Goal: Information Seeking & Learning: Learn about a topic

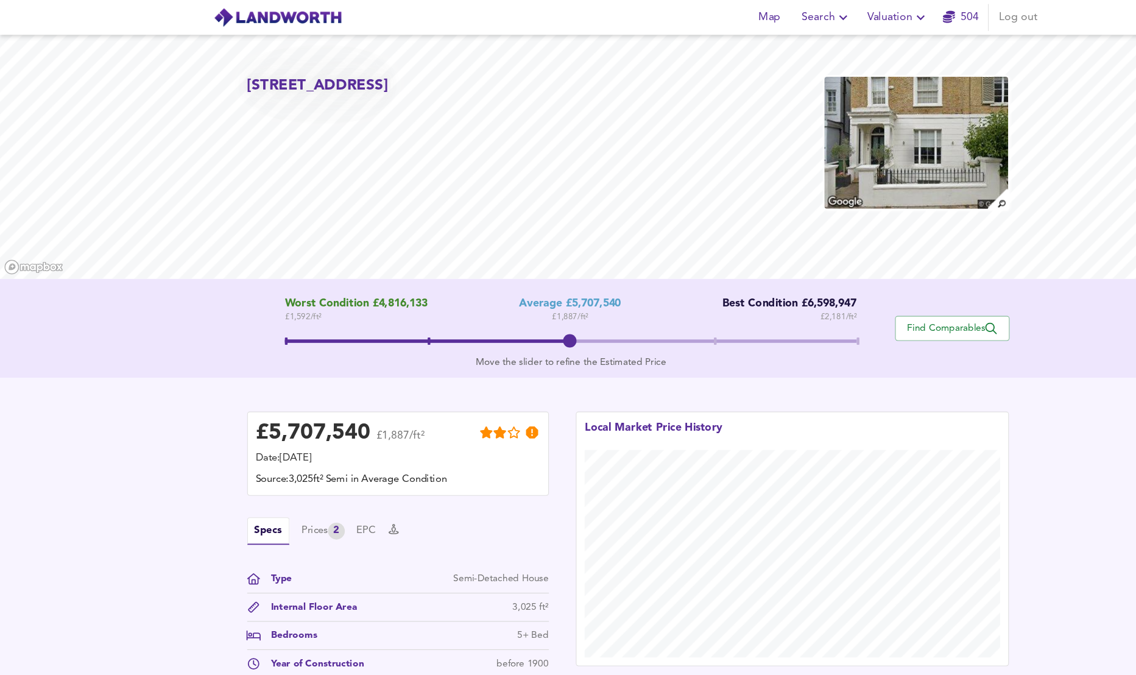
scroll to position [106, 0]
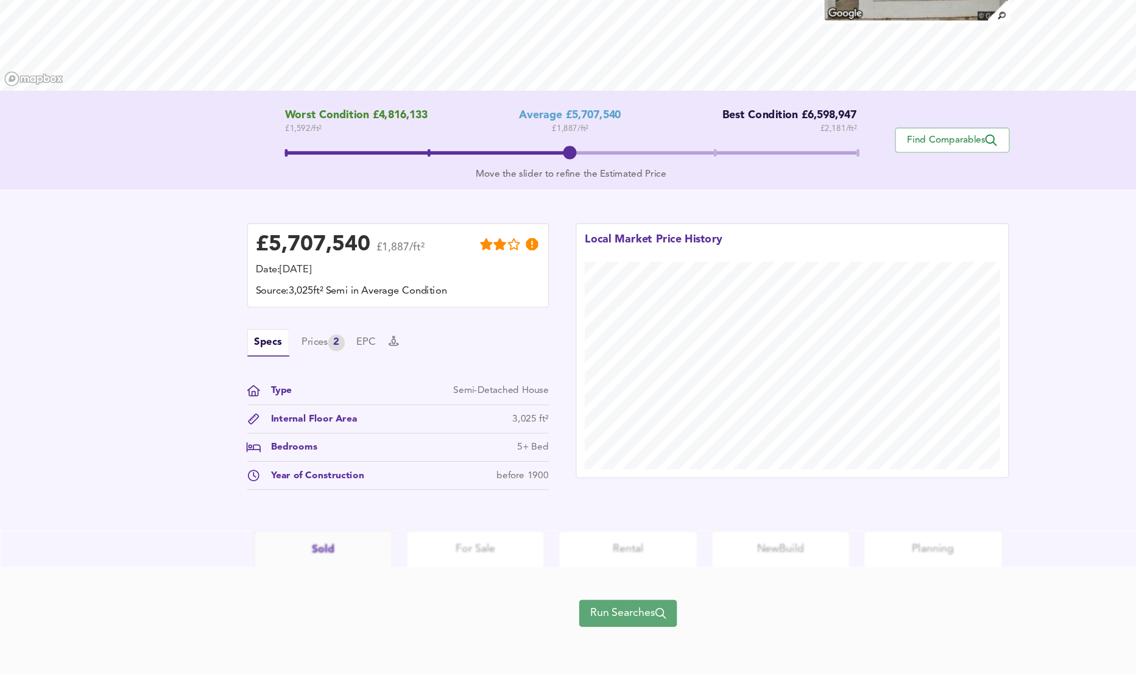
click at [593, 621] on span "Run Searches" at bounding box center [568, 618] width 69 height 17
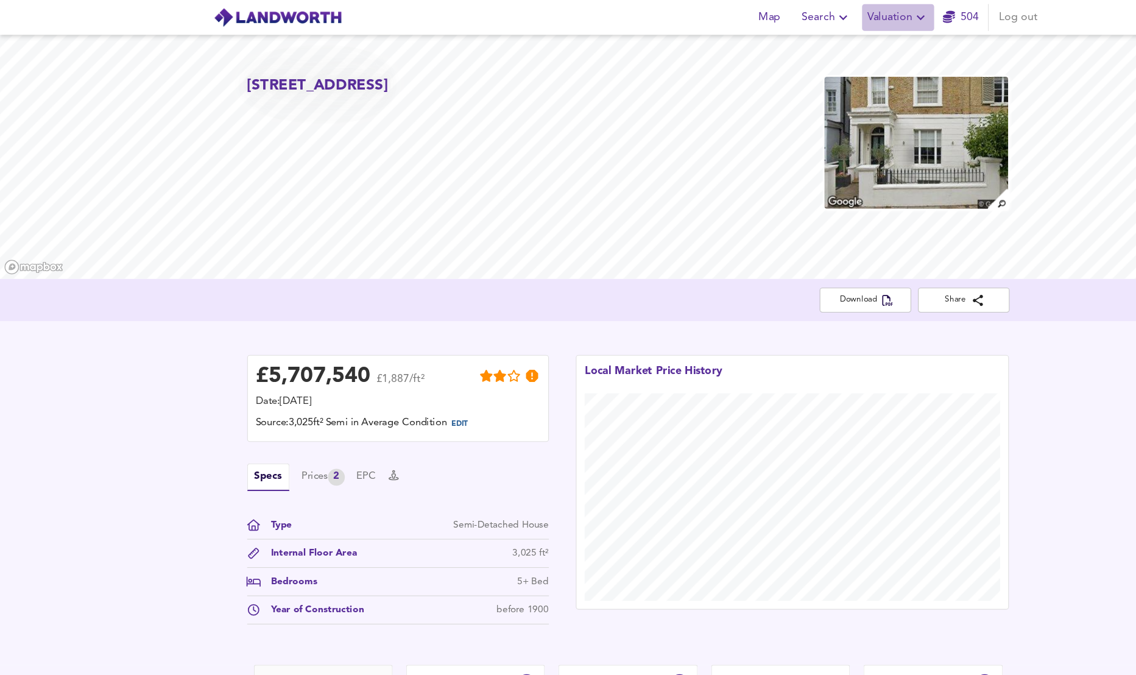
click at [828, 13] on icon "button" at bounding box center [832, 16] width 15 height 15
click at [798, 65] on li "Valuation Report History" at bounding box center [813, 66] width 146 height 22
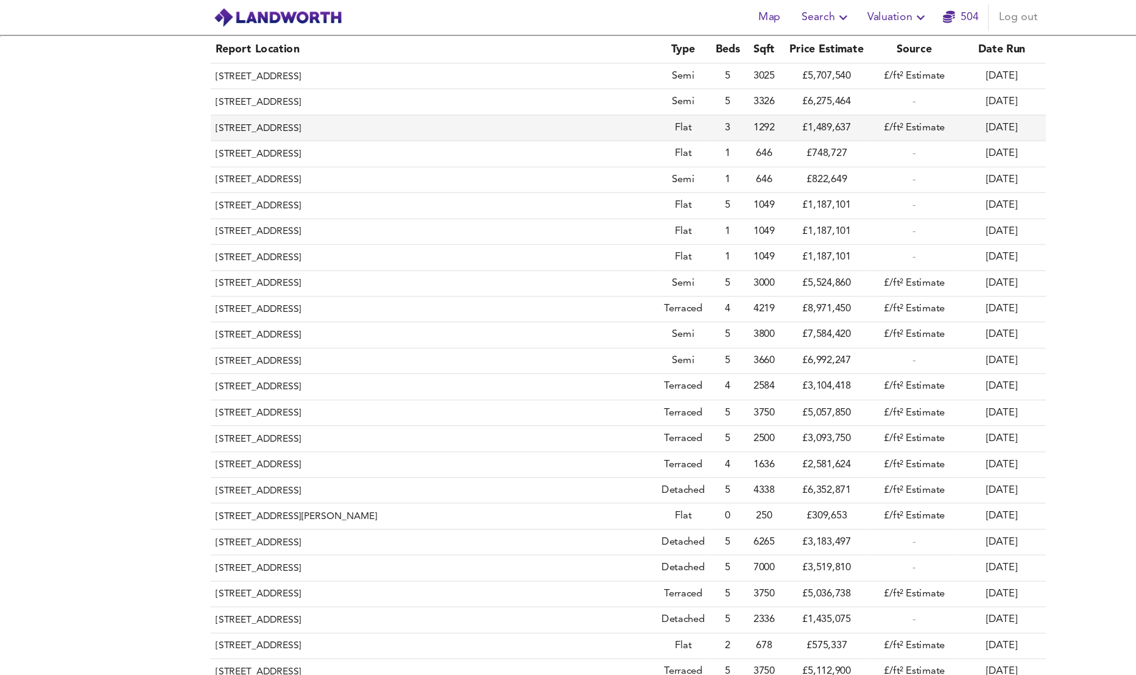
click at [412, 115] on th "[STREET_ADDRESS]" at bounding box center [392, 115] width 403 height 23
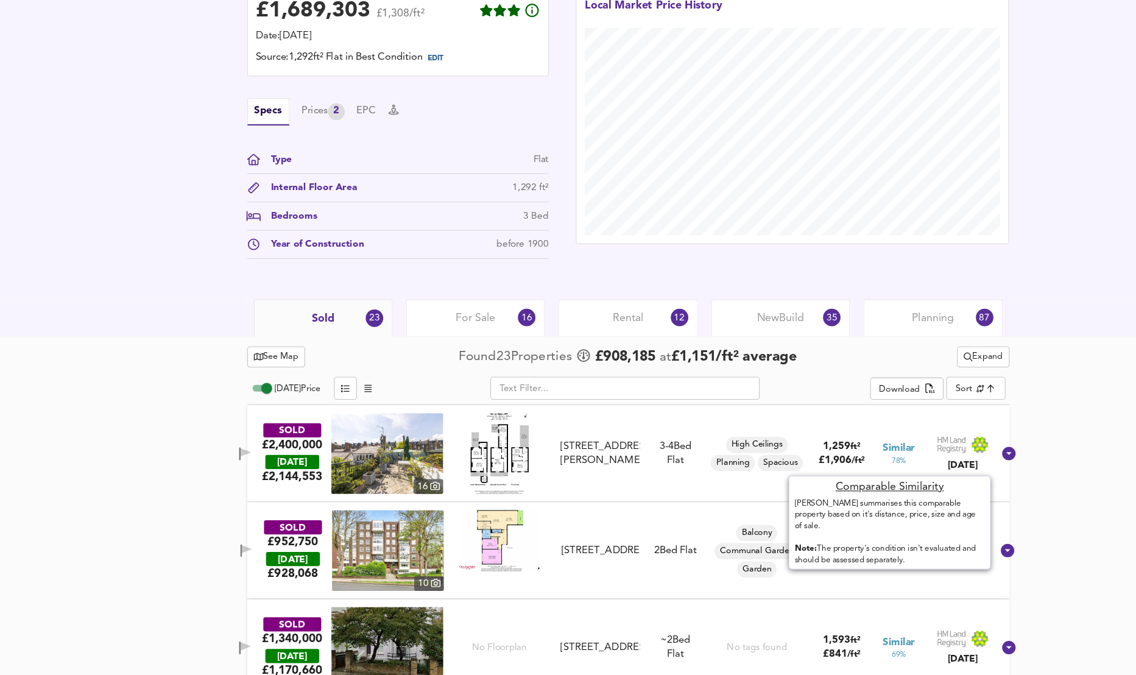
scroll to position [272, 0]
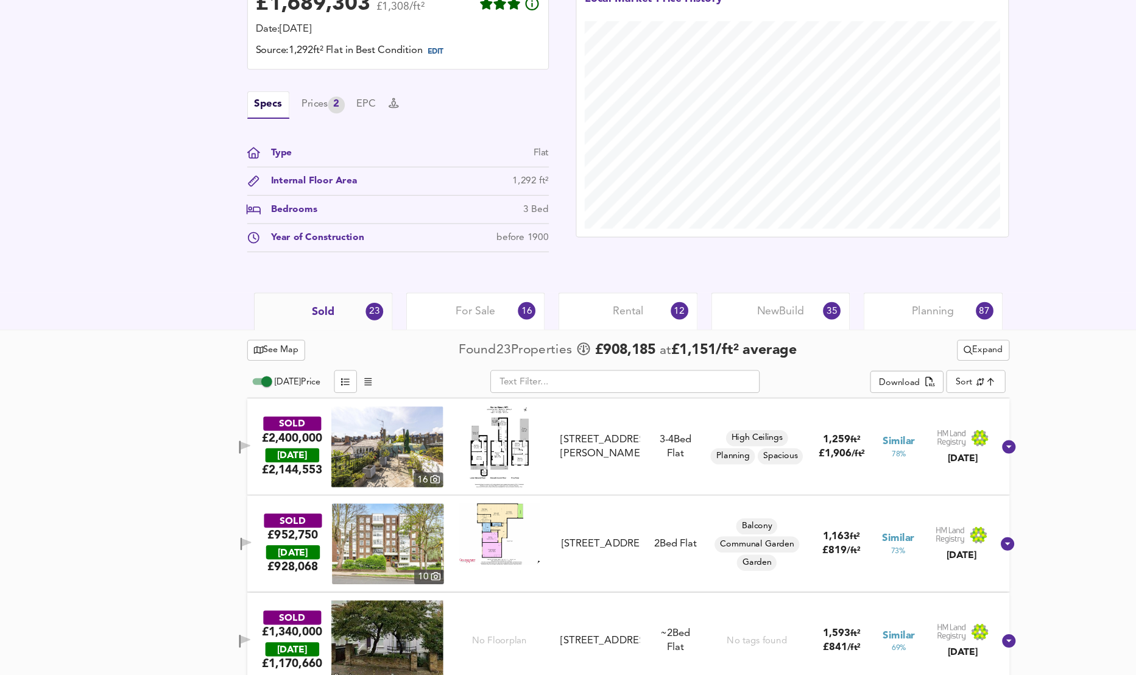
click at [870, 341] on div "Planning 87" at bounding box center [843, 346] width 125 height 34
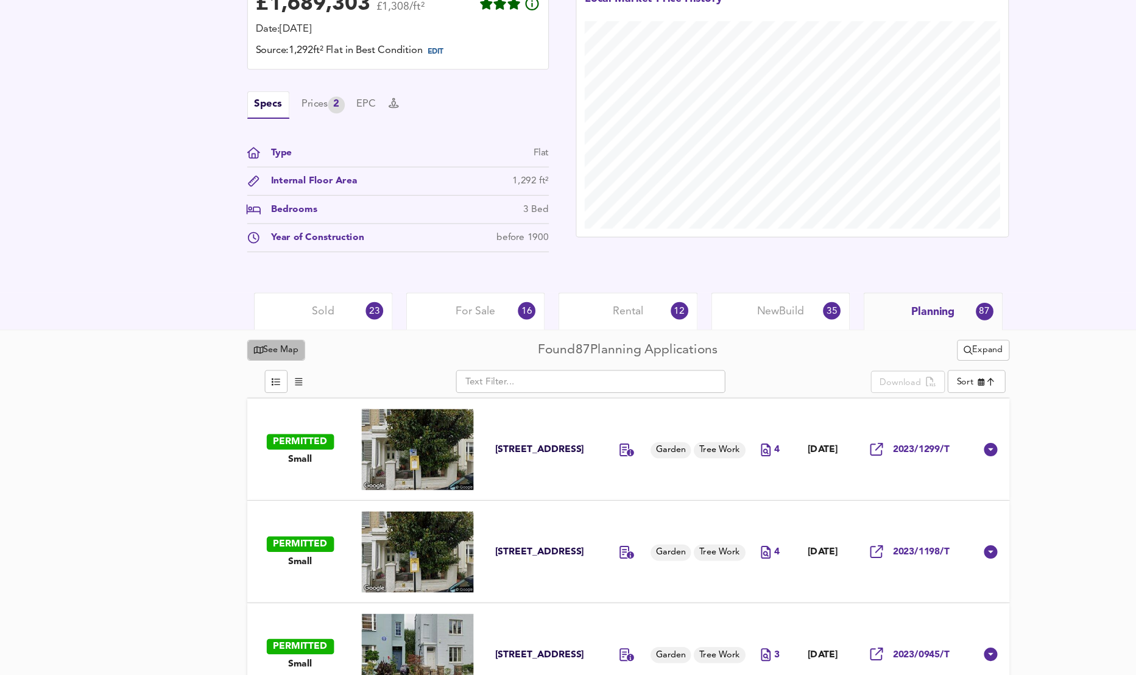
click at [232, 377] on icon "button" at bounding box center [234, 381] width 9 height 8
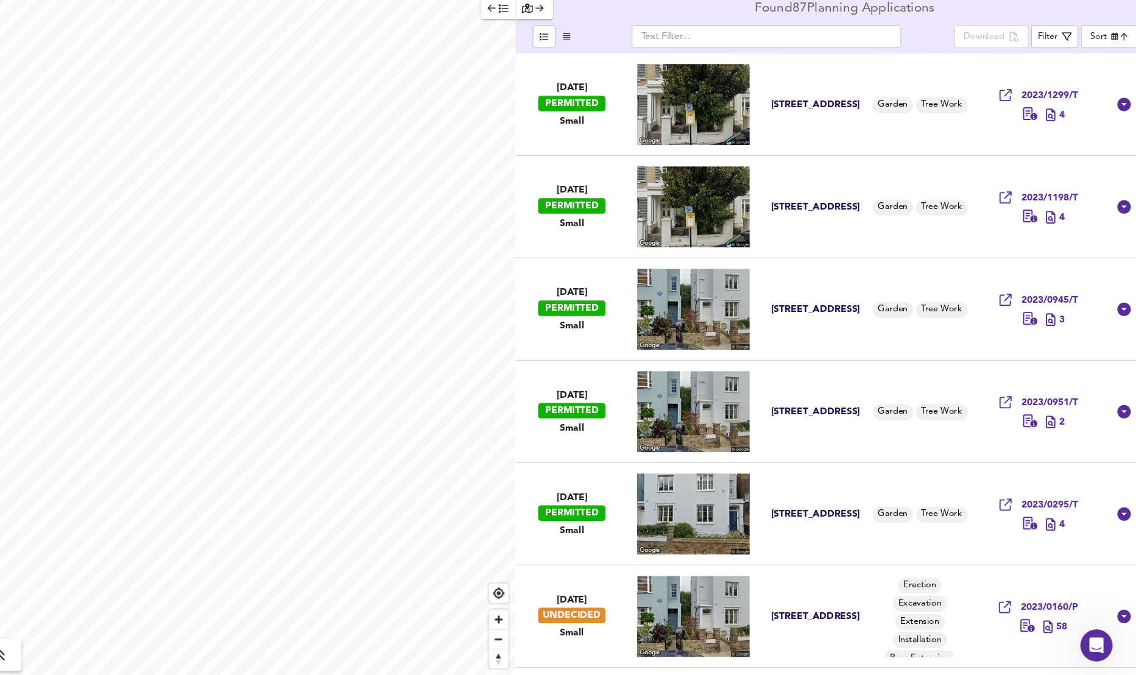
checkbox input "false"
checkbox input "true"
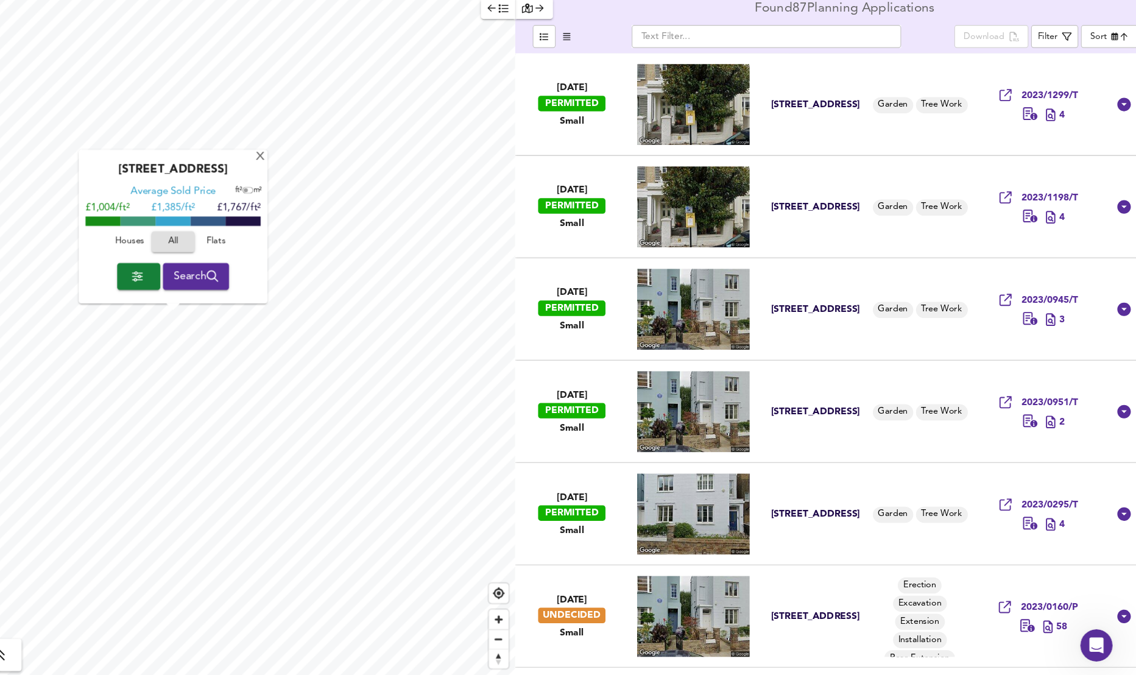
click at [632, 420] on div "X [GEOGRAPHIC_DATA] Average Sold Price ft² m² £1,004/ft² £ 1,385/ft² £1,767/ft²…" at bounding box center [568, 367] width 1136 height 615
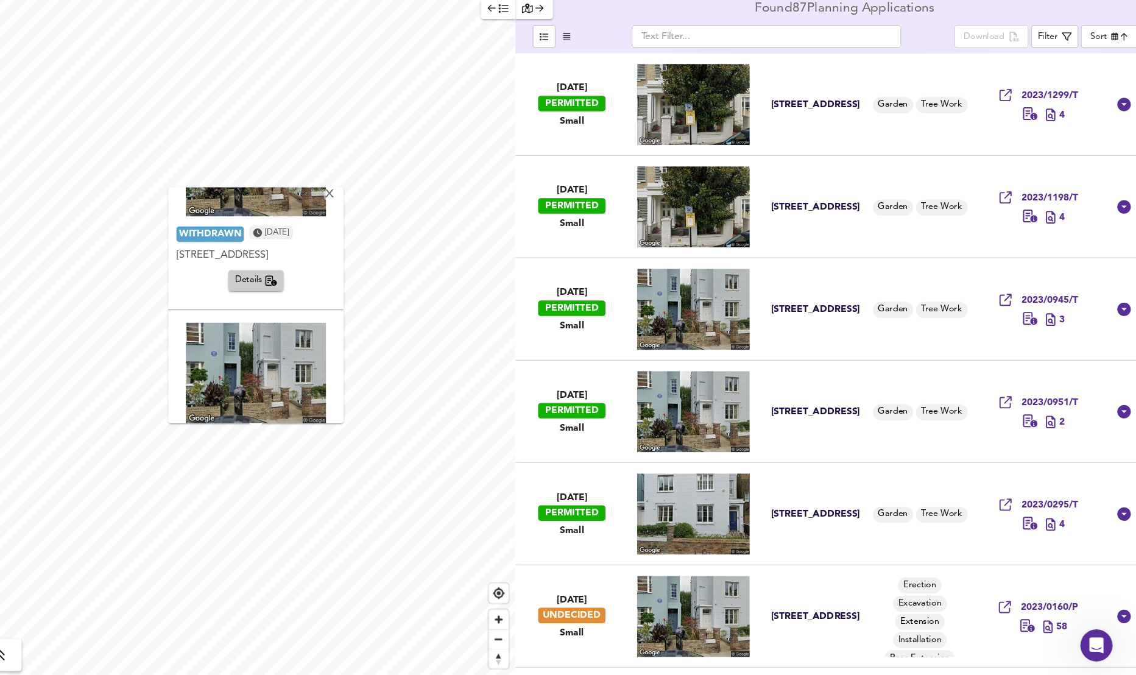
scroll to position [2286, 0]
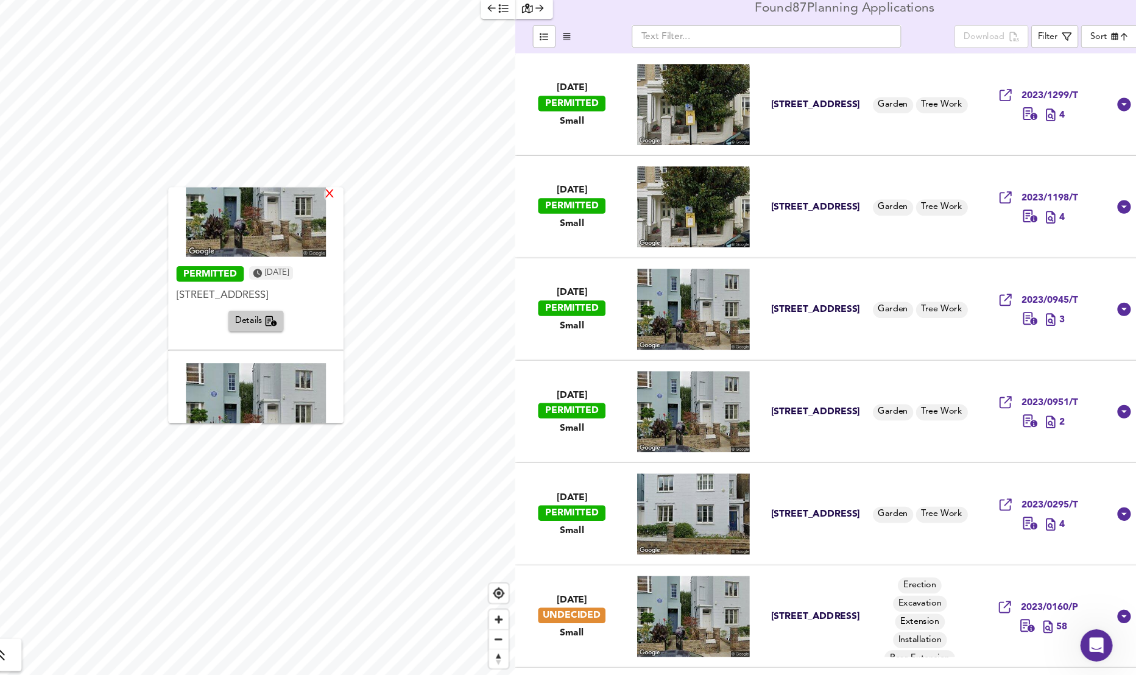
click at [406, 238] on div "X" at bounding box center [400, 241] width 10 height 12
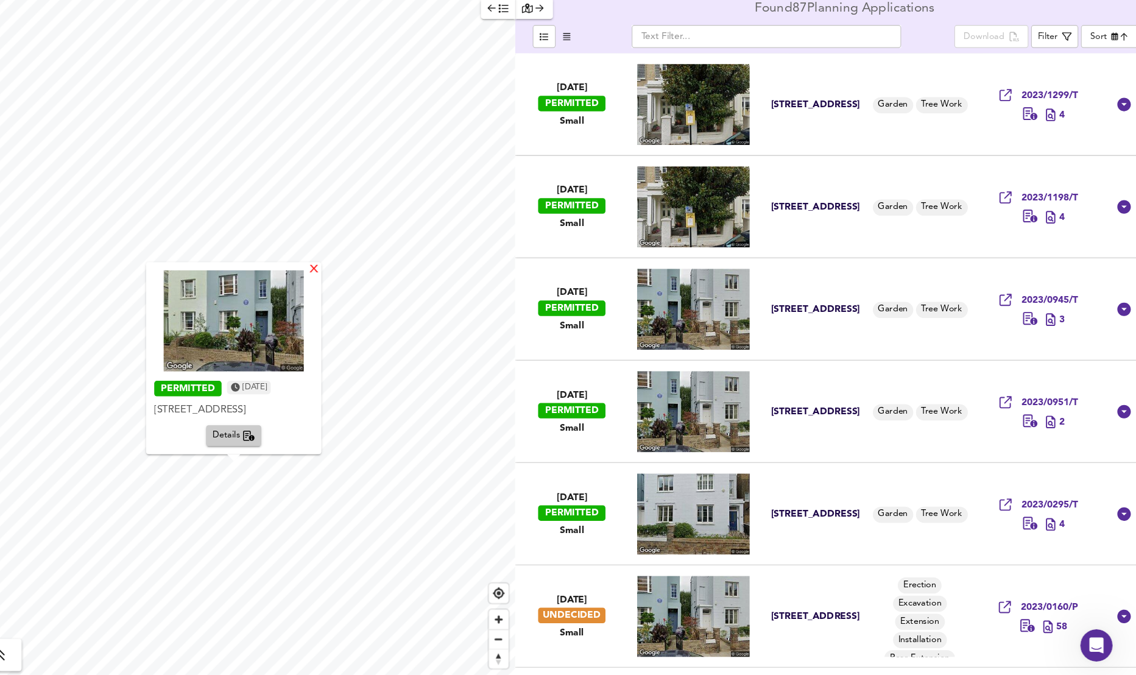
click at [392, 306] on div "X" at bounding box center [386, 309] width 10 height 12
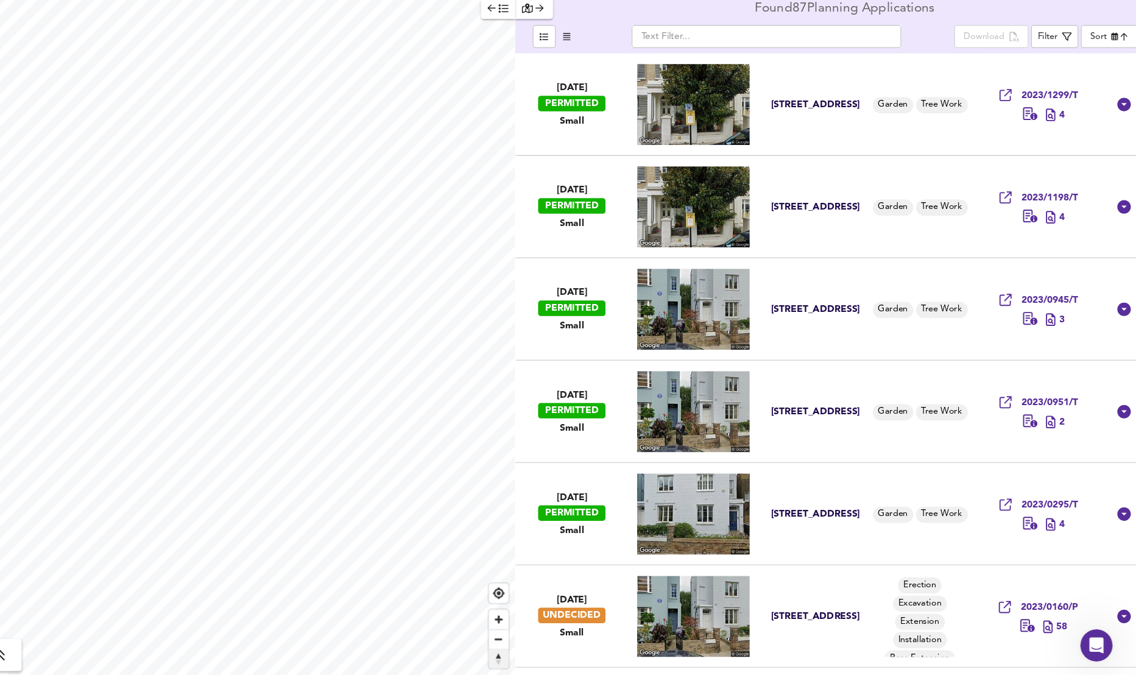
click at [554, 656] on span "Reset bearing to north" at bounding box center [554, 660] width 18 height 17
click at [554, 658] on span "Reset bearing to north" at bounding box center [554, 660] width 18 height 17
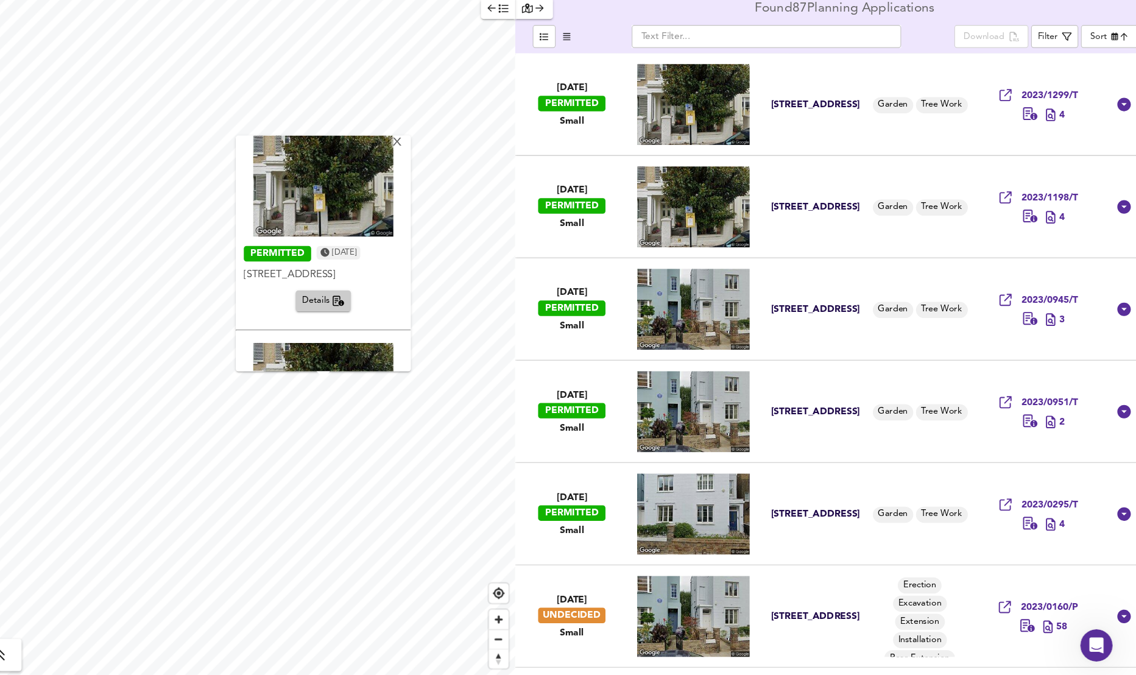
scroll to position [208, 0]
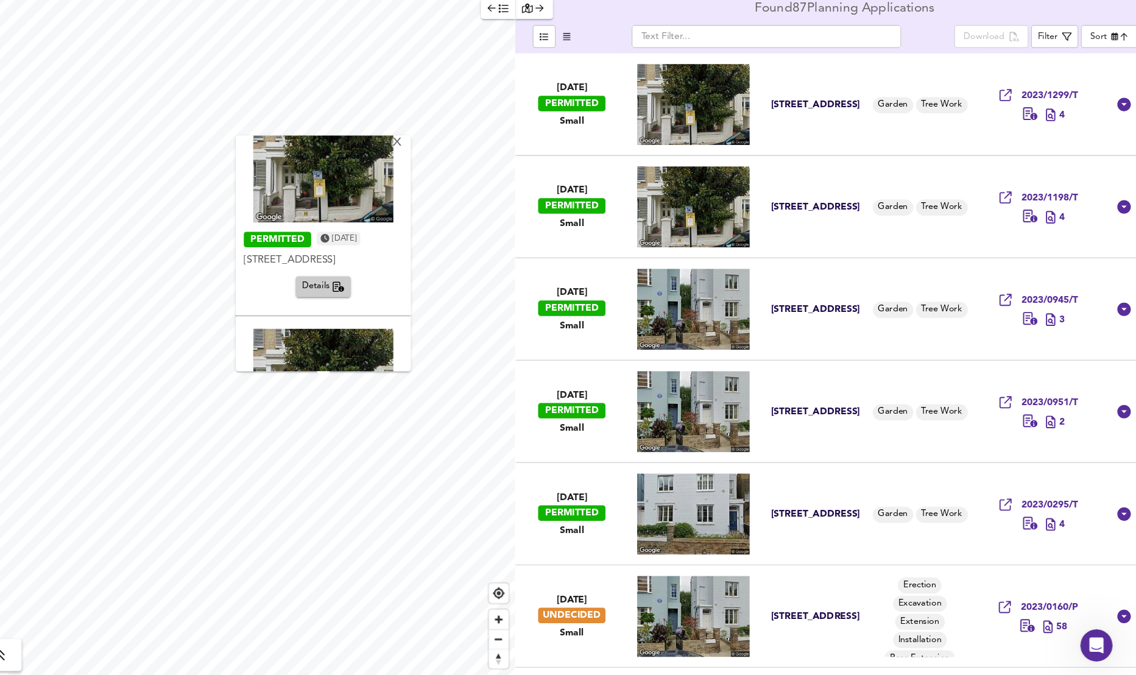
click at [394, 318] on span "Details" at bounding box center [395, 324] width 38 height 14
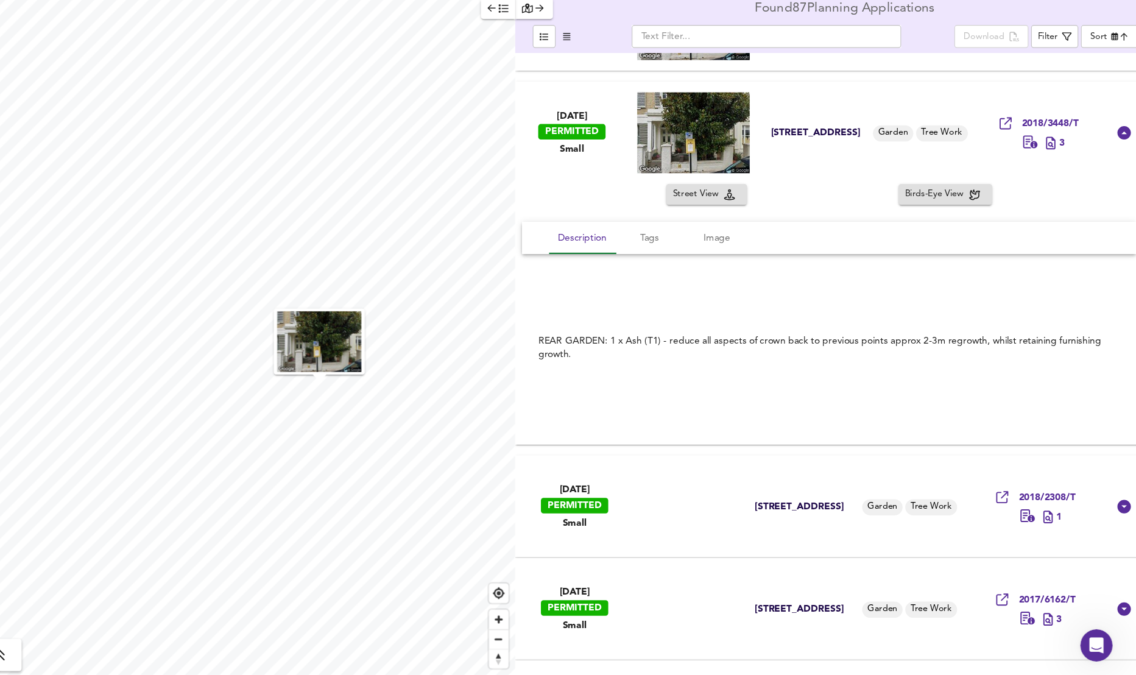
scroll to position [1759, 0]
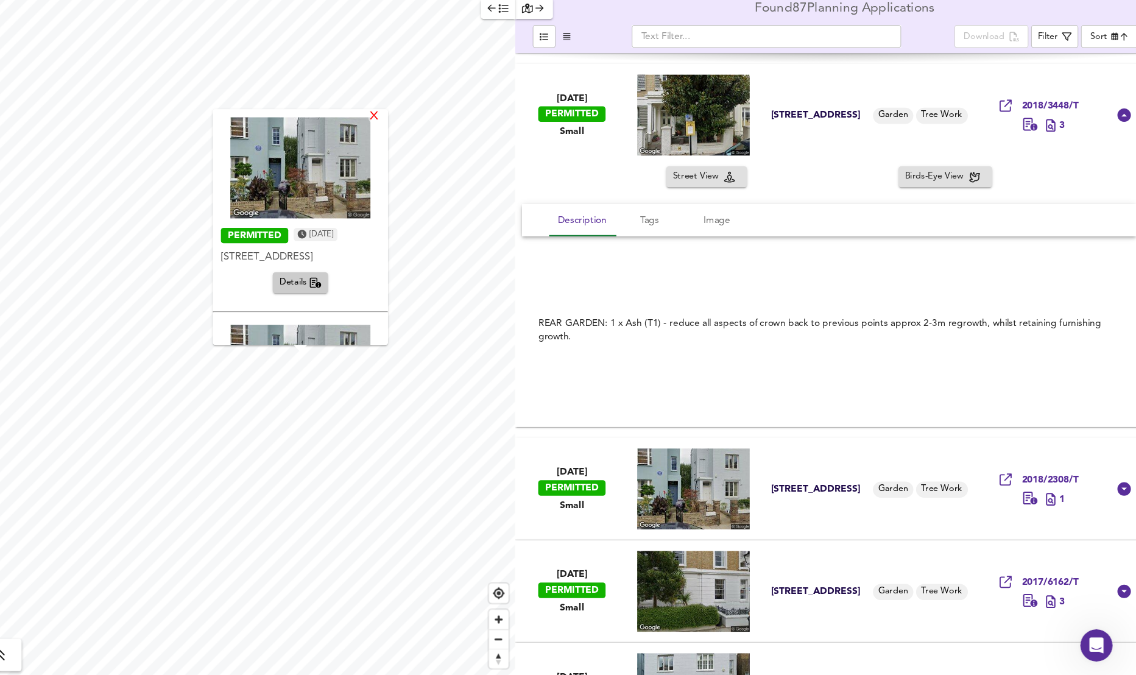
click at [446, 171] on div "X" at bounding box center [441, 170] width 10 height 12
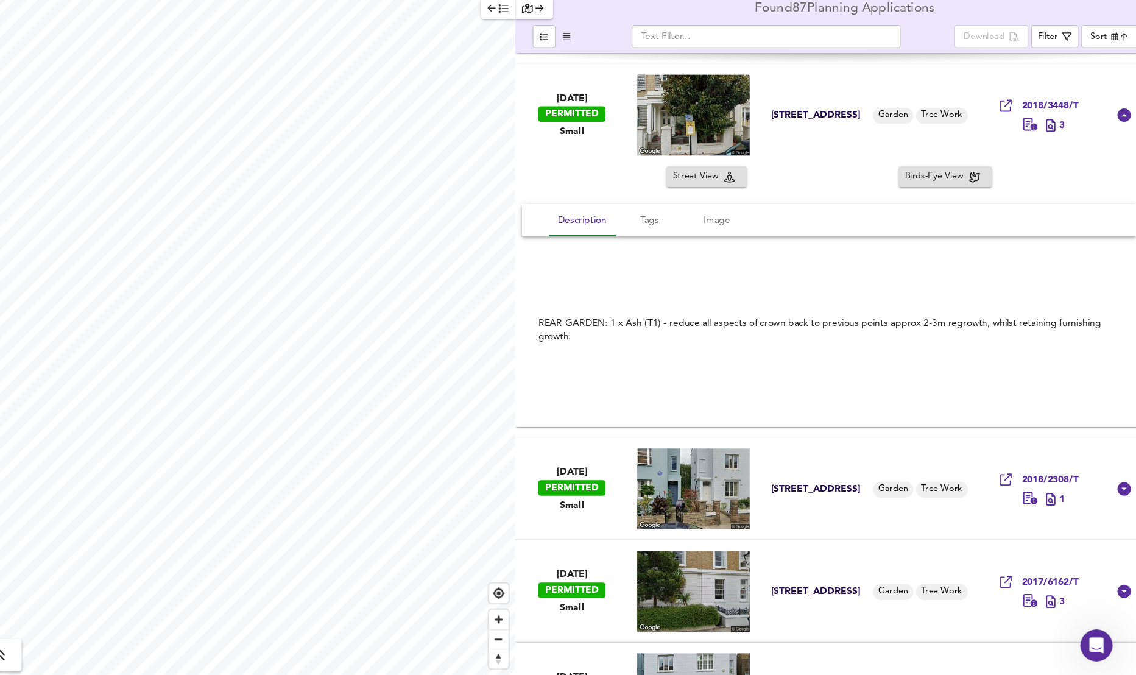
click at [551, 73] on span "button" at bounding box center [552, 72] width 19 height 14
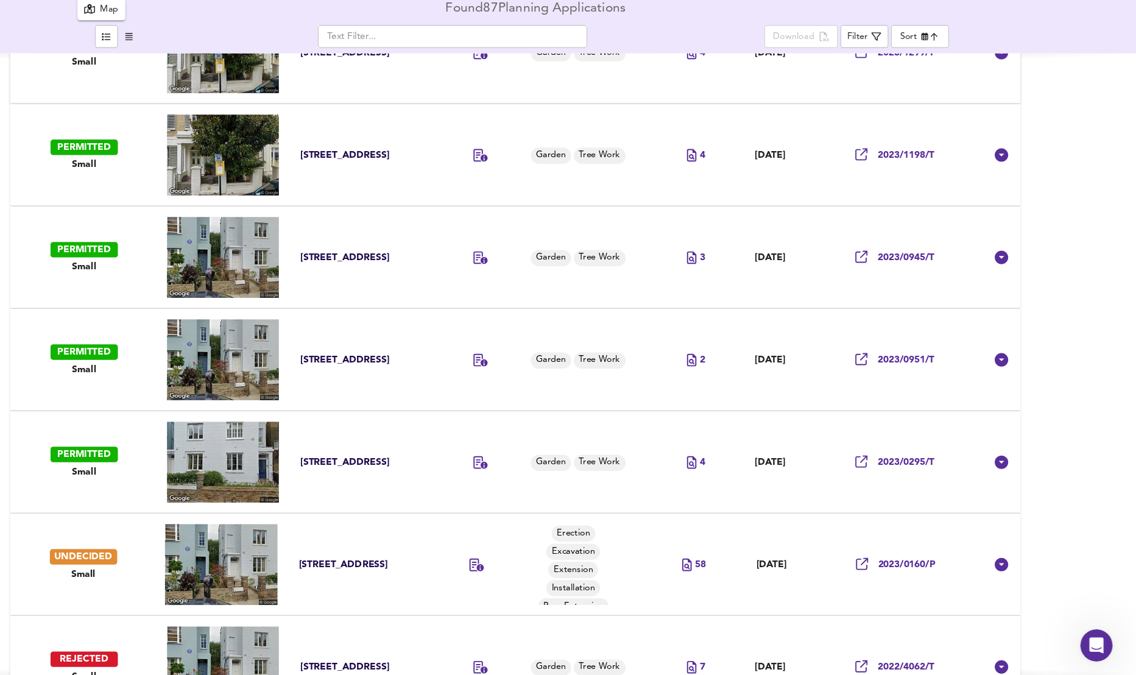
scroll to position [0, 0]
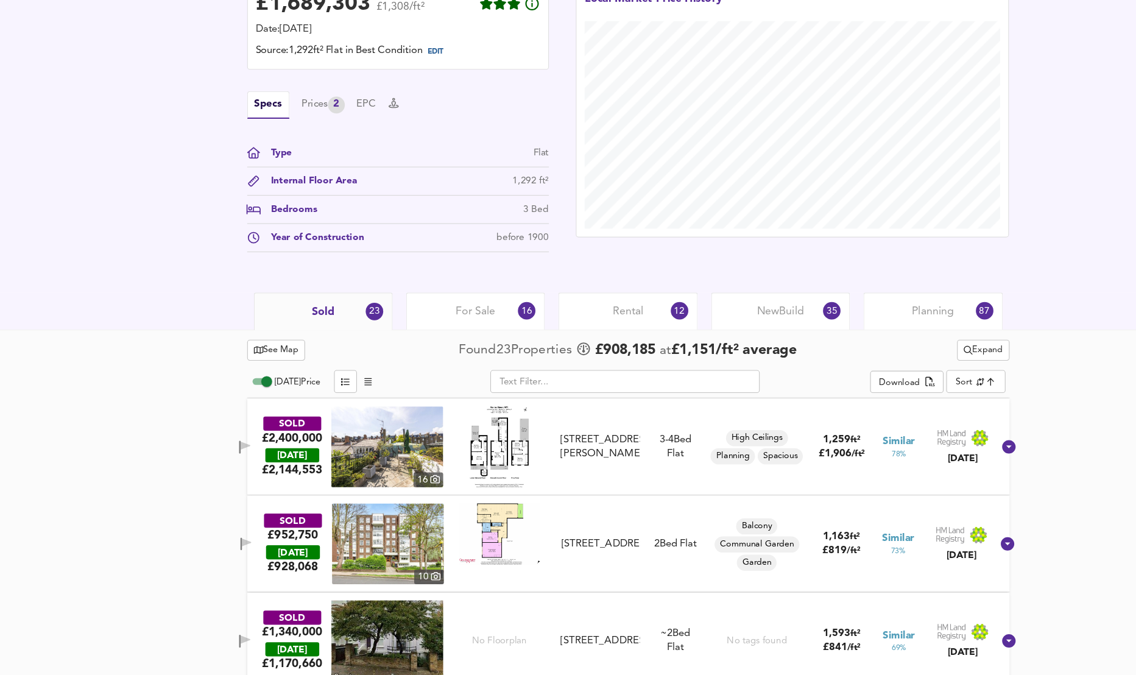
scroll to position [271, 0]
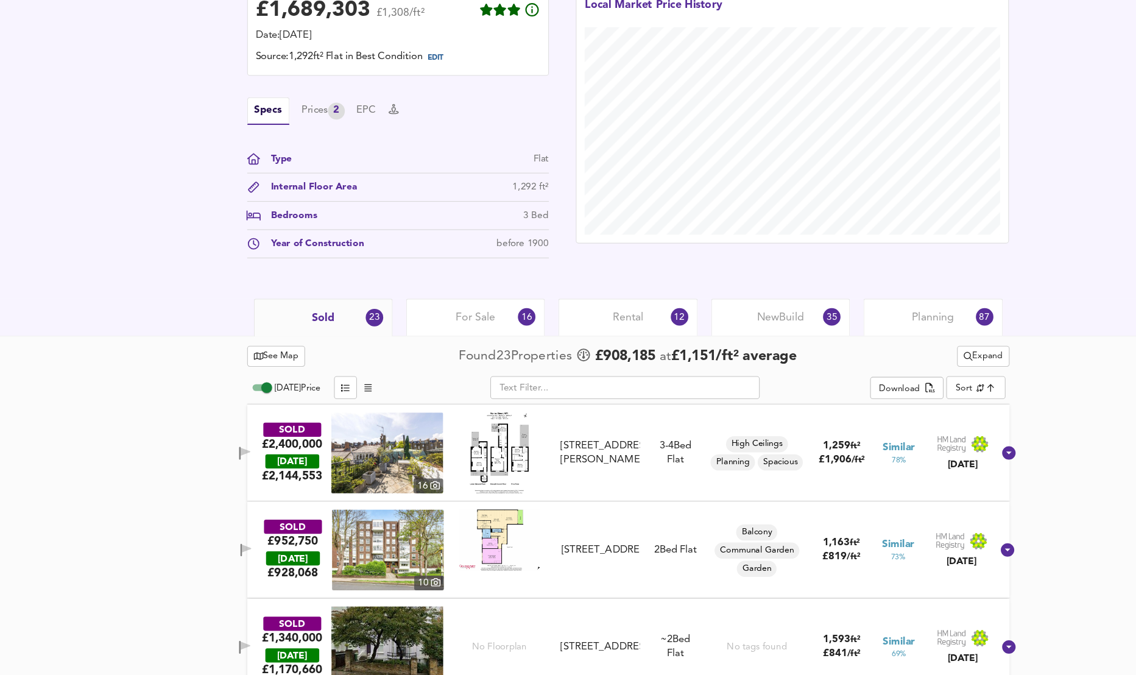
click at [271, 338] on div "Sold 23" at bounding box center [292, 347] width 125 height 34
click at [248, 378] on span "See Map" at bounding box center [250, 382] width 41 height 14
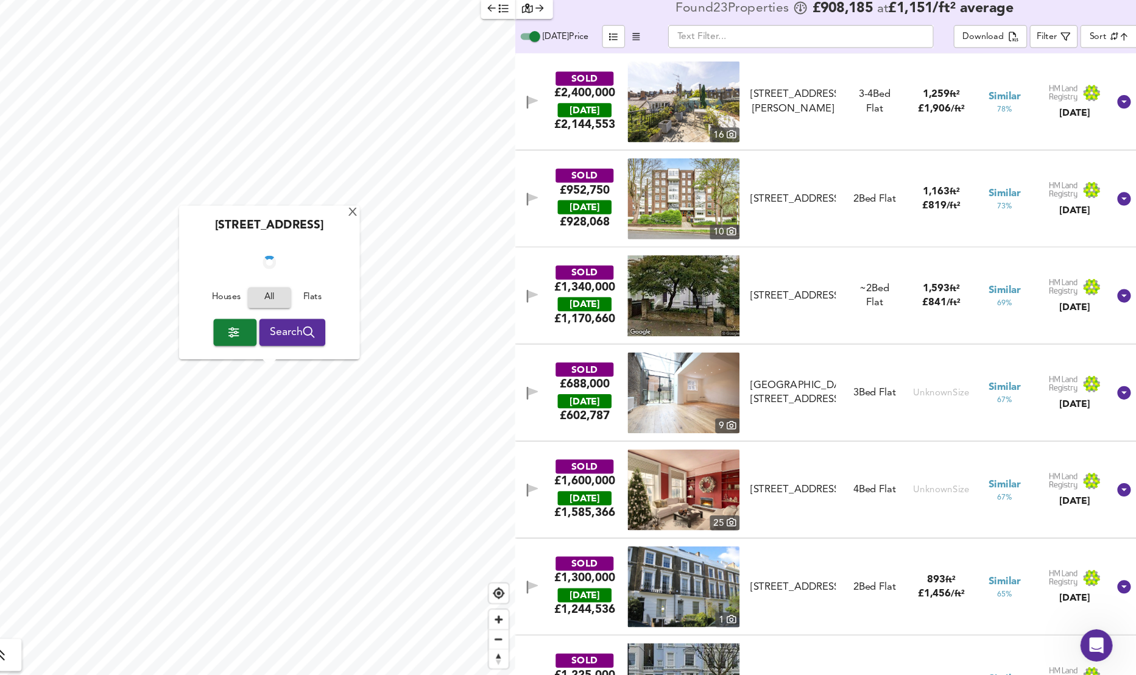
checkbox input "false"
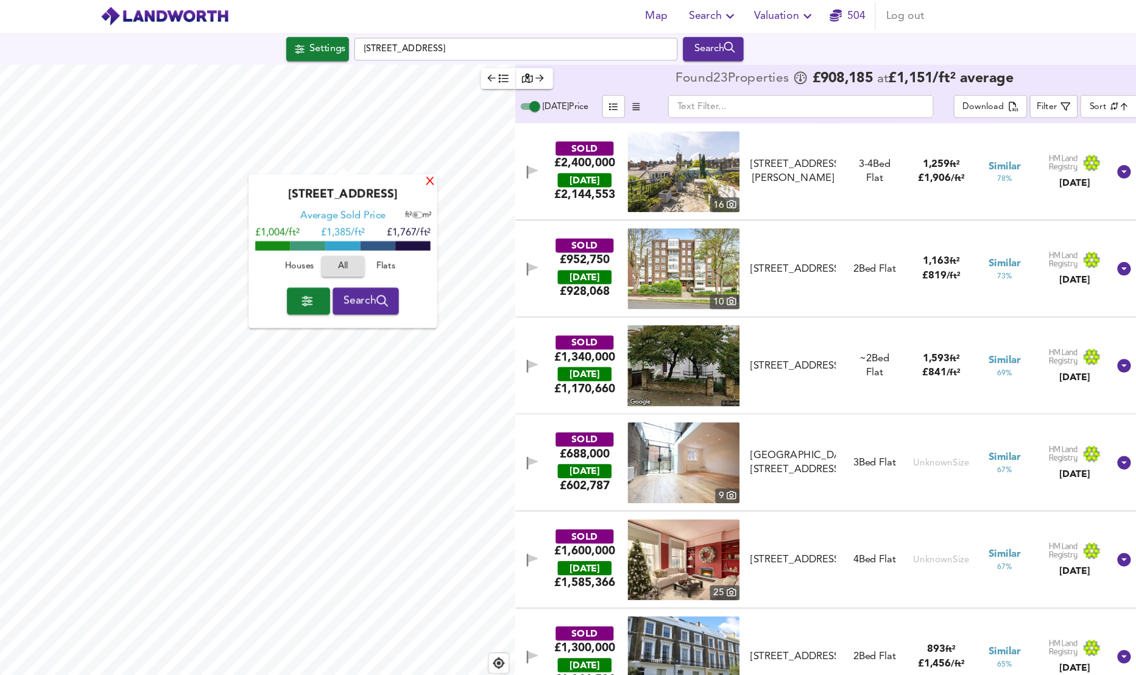
click at [490, 161] on div "X" at bounding box center [491, 166] width 10 height 12
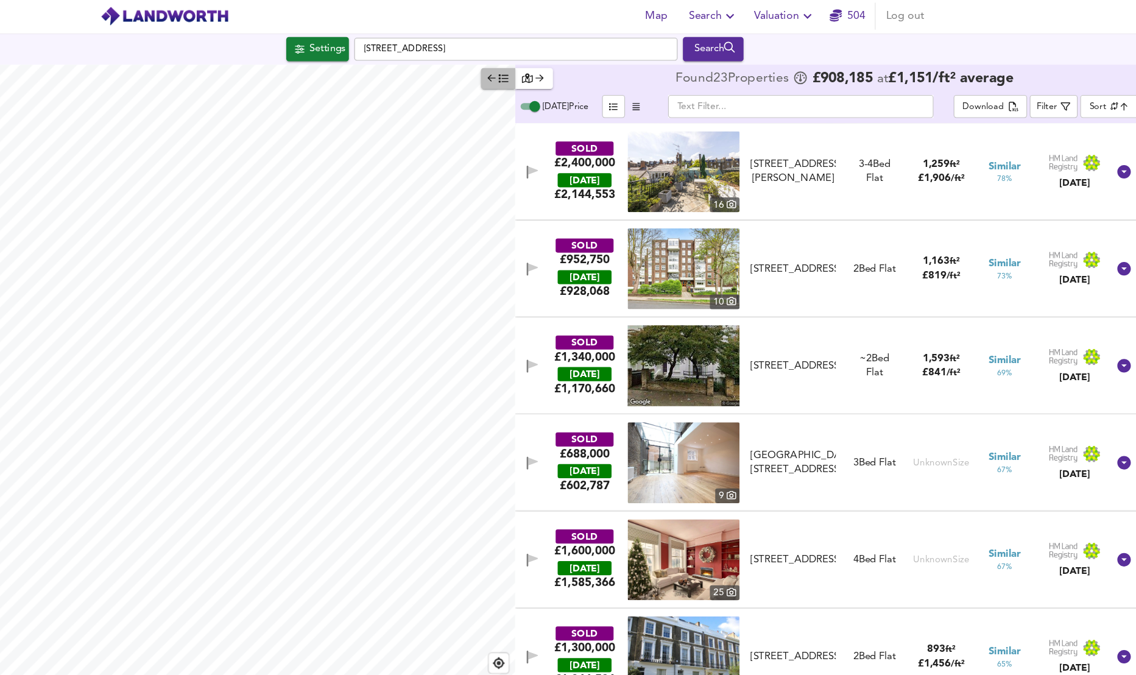
click at [545, 72] on icon "button" at bounding box center [547, 72] width 8 height 7
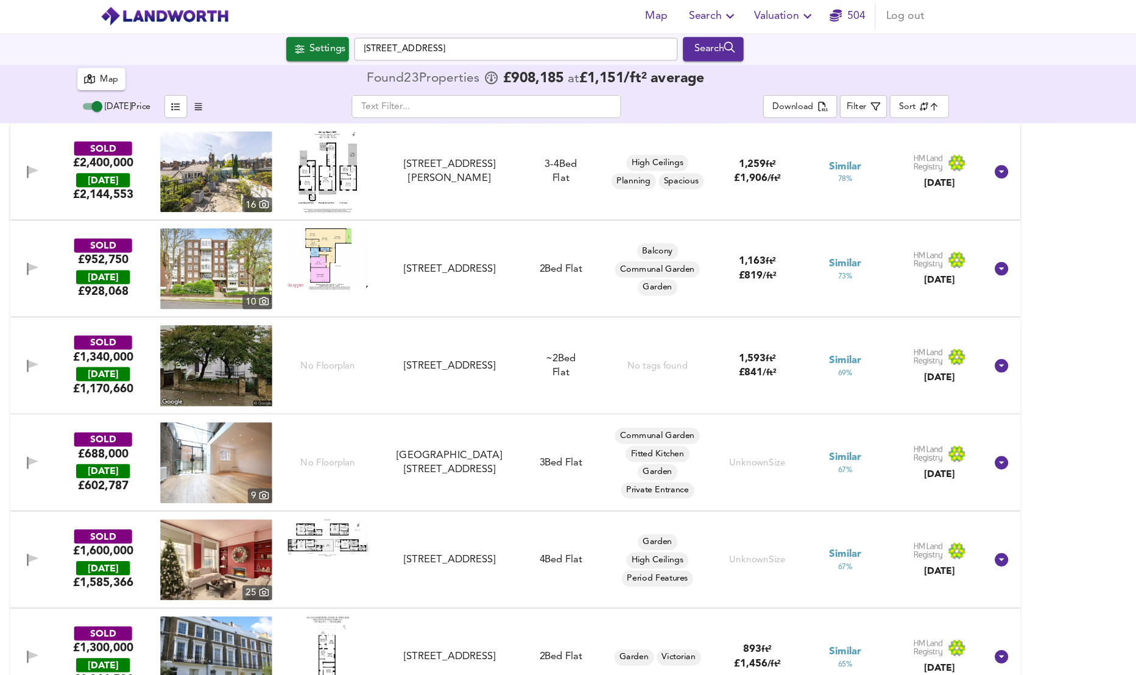
click at [197, 68] on div "Map" at bounding box center [201, 73] width 16 height 14
